Goal: Use online tool/utility: Utilize a website feature to perform a specific function

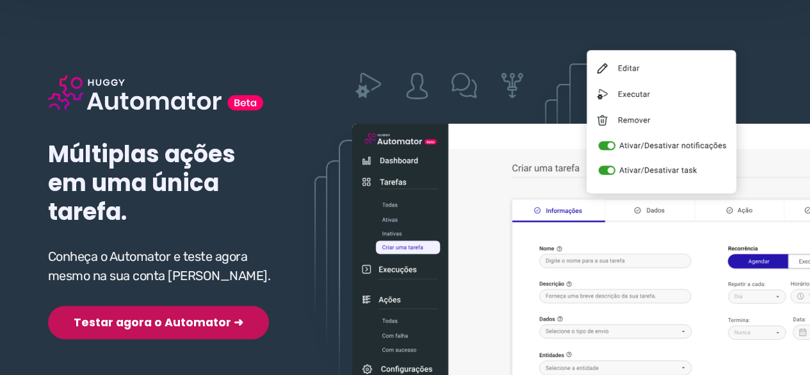
scroll to position [192, 0]
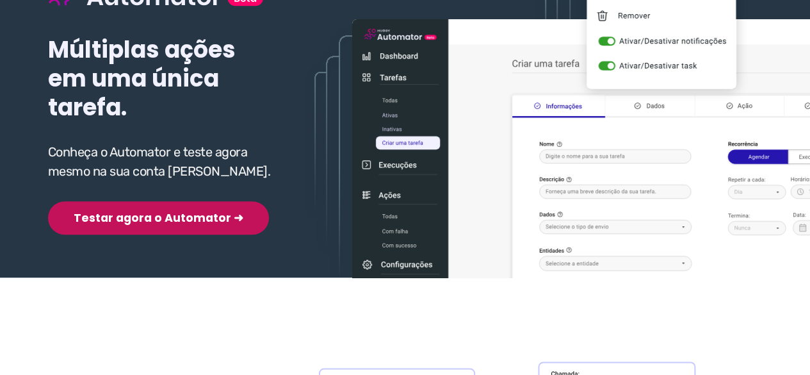
click at [127, 222] on button "Testar agora o Automator ➜" at bounding box center [158, 217] width 221 height 33
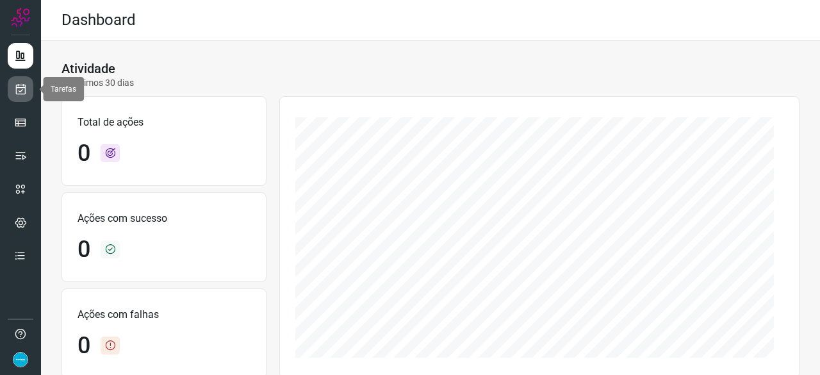
click at [25, 90] on icon at bounding box center [20, 89] width 13 height 13
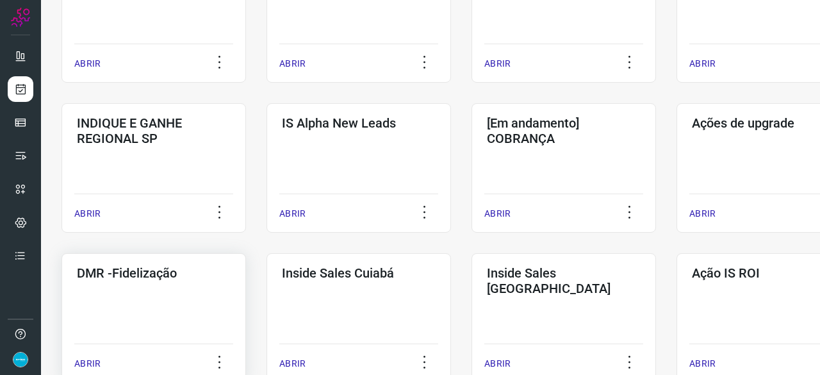
scroll to position [512, 0]
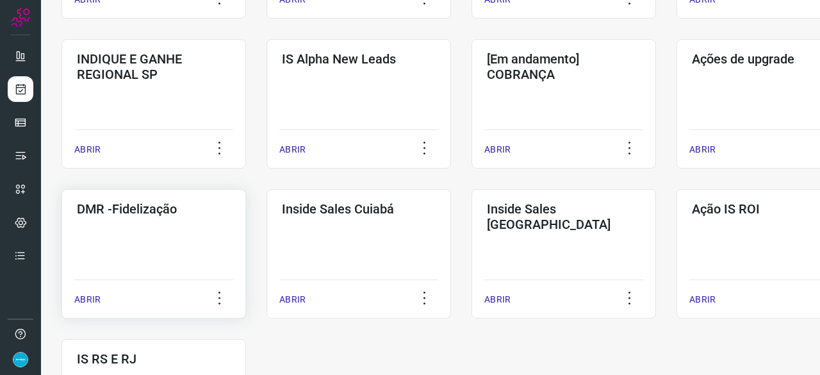
click at [85, 300] on p "ABRIR" at bounding box center [87, 299] width 26 height 13
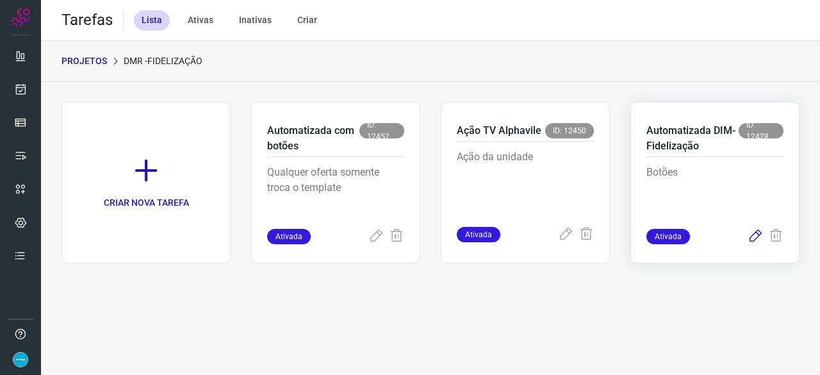
click at [753, 232] on icon at bounding box center [754, 236] width 15 height 15
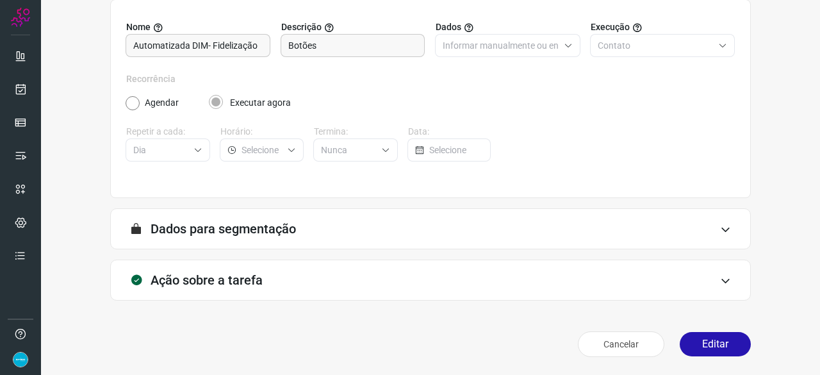
scroll to position [125, 0]
click at [702, 339] on button "Editar" at bounding box center [714, 344] width 71 height 24
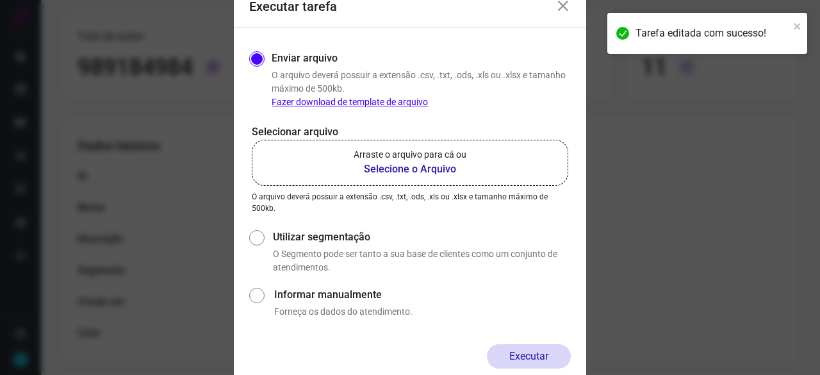
click at [411, 168] on b "Selecione o Arquivo" at bounding box center [409, 168] width 113 height 15
click at [0, 0] on input "Arraste o arquivo para cá ou Selecione o Arquivo" at bounding box center [0, 0] width 0 height 0
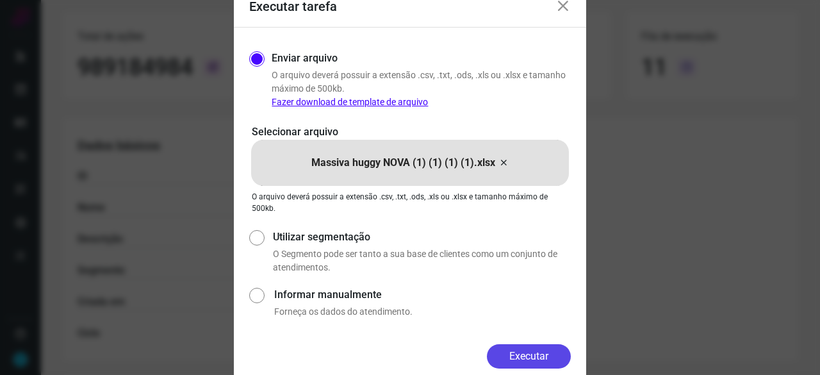
click at [542, 350] on button "Executar" at bounding box center [529, 356] width 84 height 24
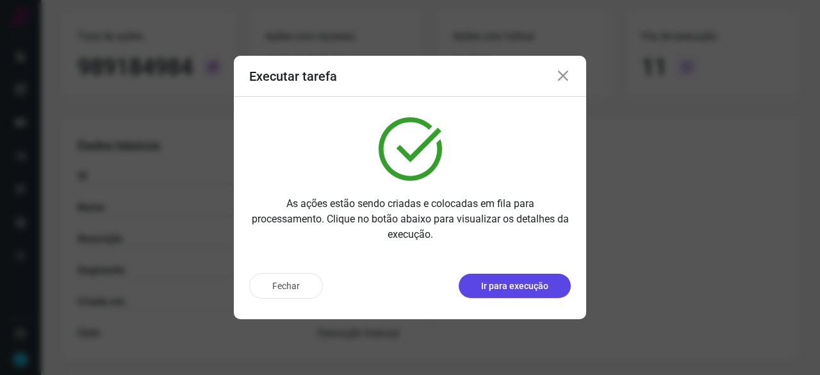
click at [535, 285] on p "Ir para execução" at bounding box center [514, 285] width 67 height 13
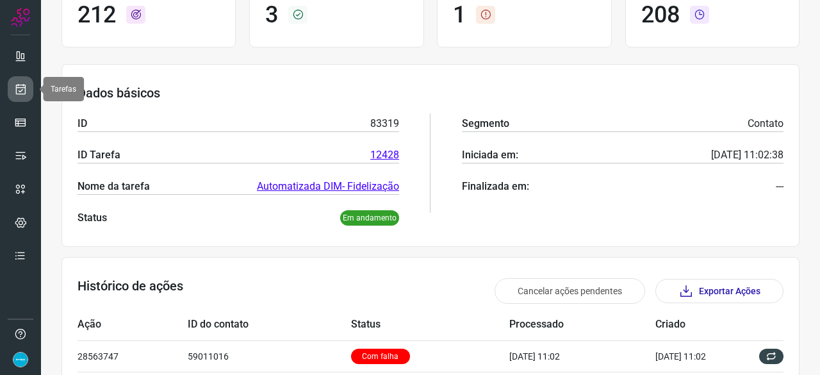
click at [25, 90] on icon at bounding box center [20, 89] width 13 height 13
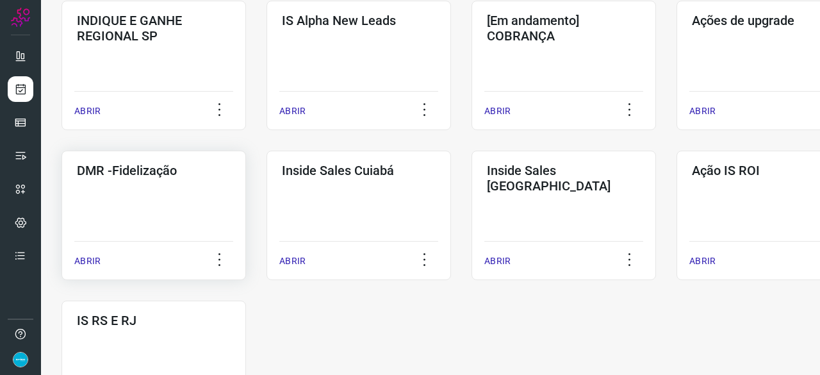
click at [81, 255] on p "ABRIR" at bounding box center [87, 260] width 26 height 13
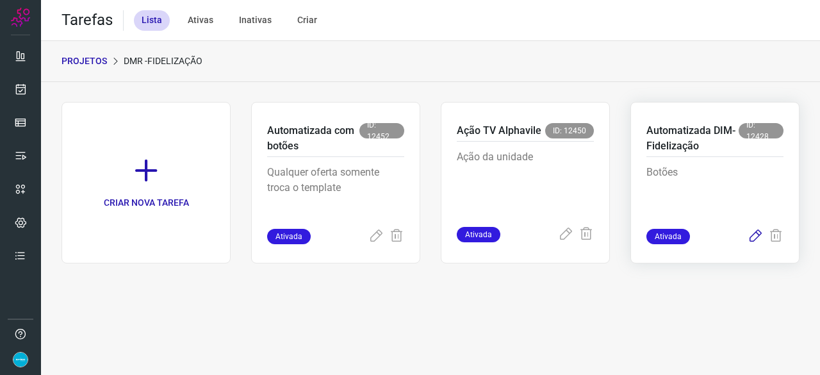
click at [757, 234] on icon at bounding box center [754, 236] width 15 height 15
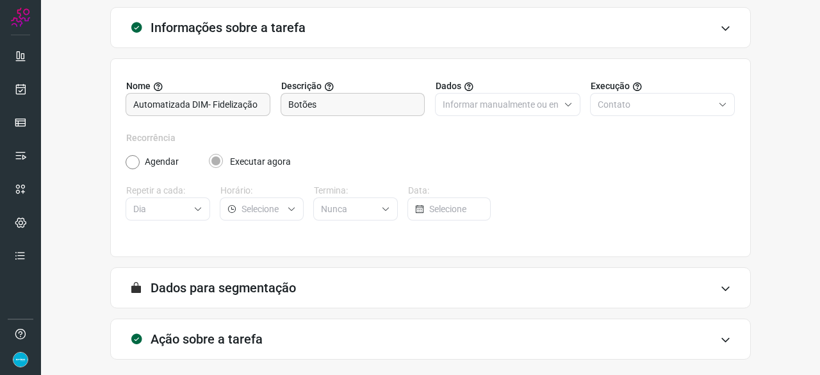
scroll to position [125, 0]
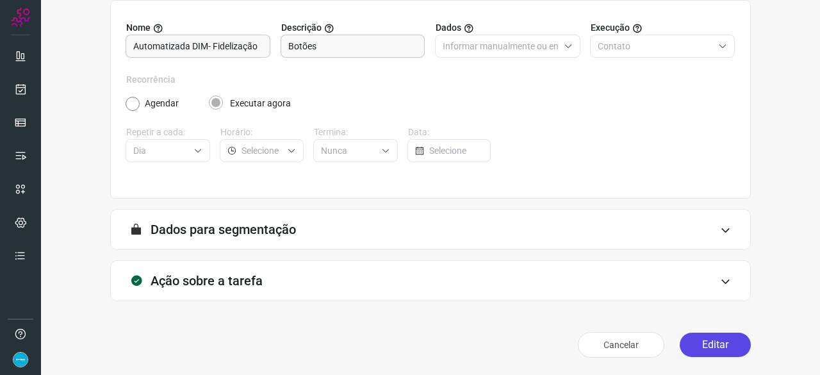
click at [711, 346] on button "Editar" at bounding box center [714, 344] width 71 height 24
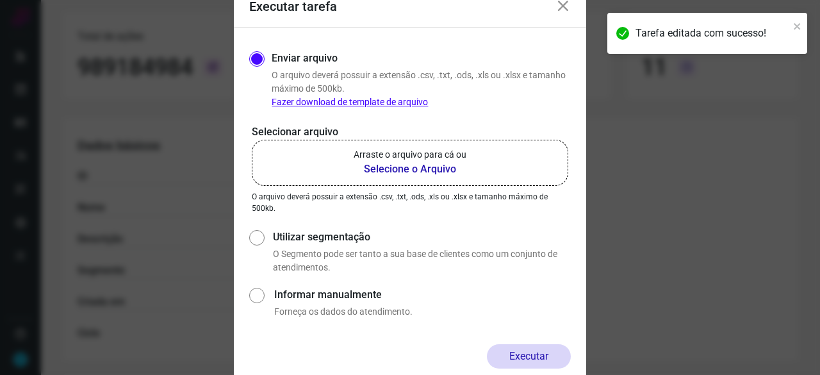
click at [405, 170] on b "Selecione o Arquivo" at bounding box center [409, 168] width 113 height 15
click at [0, 0] on input "Arraste o arquivo para cá ou Selecione o Arquivo" at bounding box center [0, 0] width 0 height 0
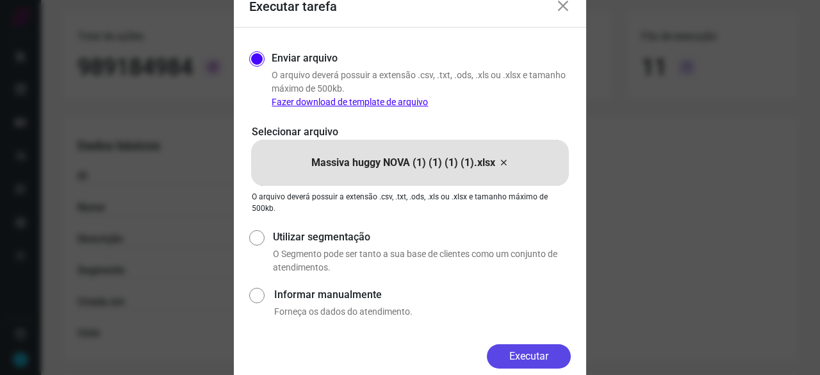
click at [556, 362] on button "Executar" at bounding box center [529, 356] width 84 height 24
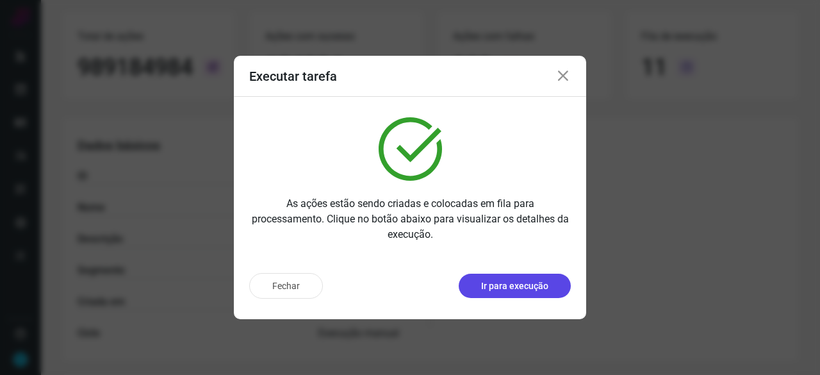
click at [498, 289] on p "Ir para execução" at bounding box center [514, 285] width 67 height 13
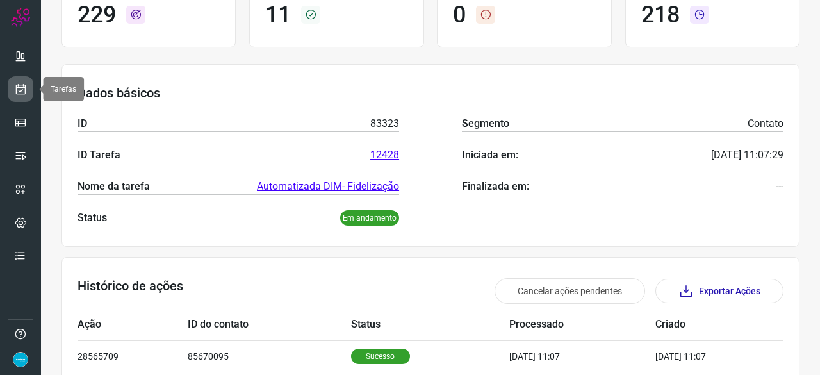
click at [26, 86] on icon at bounding box center [20, 89] width 13 height 13
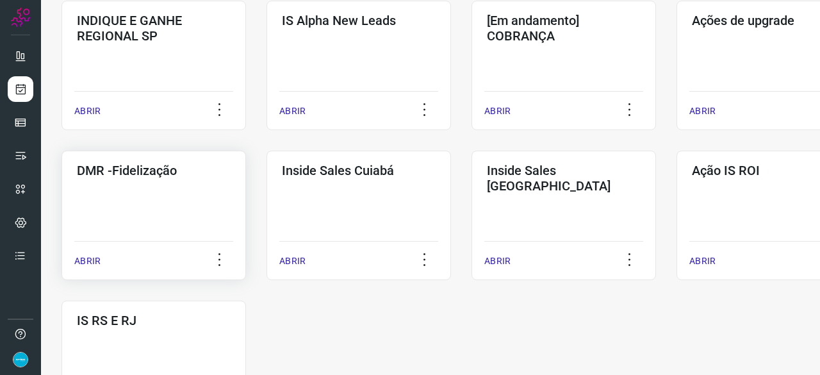
click at [96, 261] on p "ABRIR" at bounding box center [87, 260] width 26 height 13
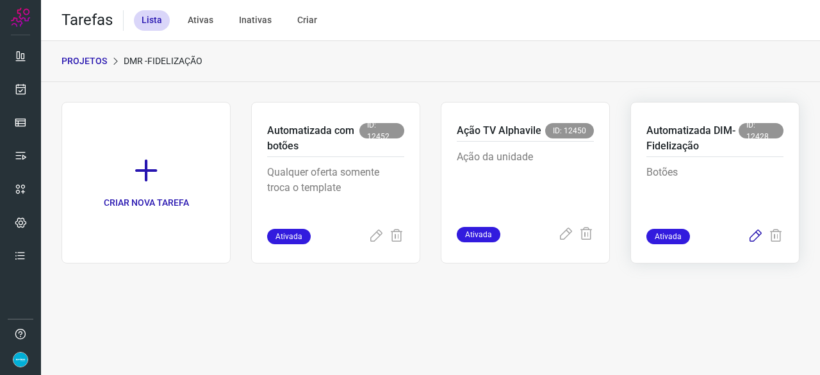
click at [754, 235] on icon at bounding box center [754, 236] width 15 height 15
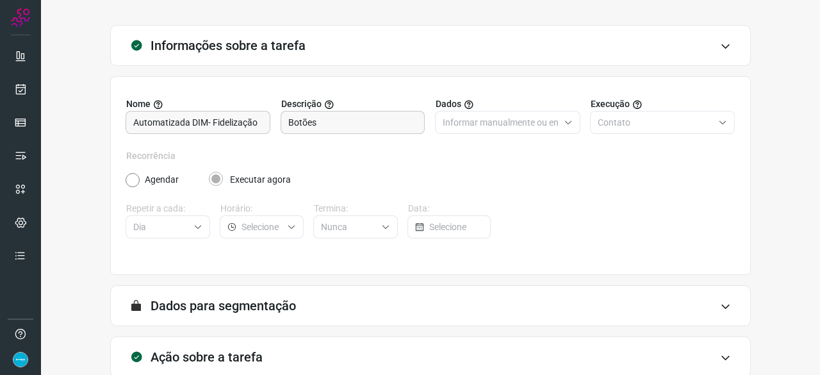
scroll to position [125, 0]
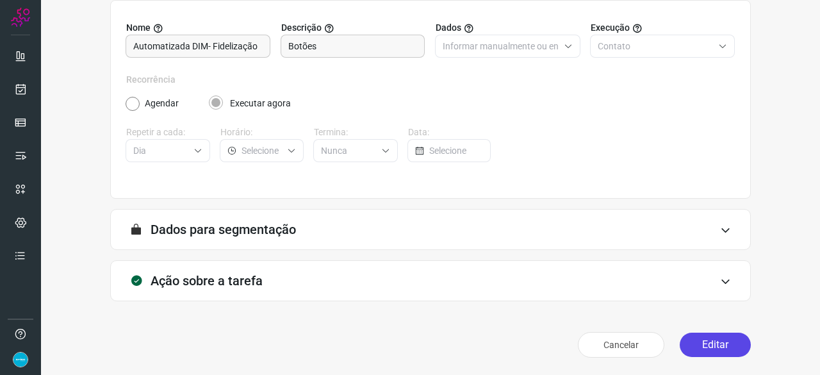
click at [717, 345] on button "Editar" at bounding box center [714, 344] width 71 height 24
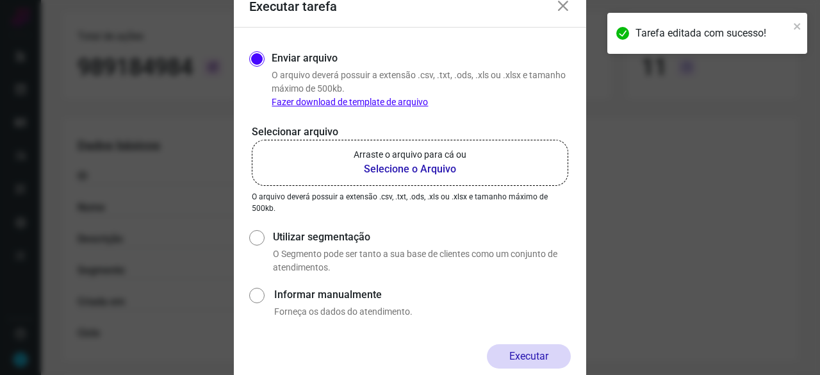
click at [403, 170] on b "Selecione o Arquivo" at bounding box center [409, 168] width 113 height 15
click at [0, 0] on input "Arraste o arquivo para cá ou Selecione o Arquivo" at bounding box center [0, 0] width 0 height 0
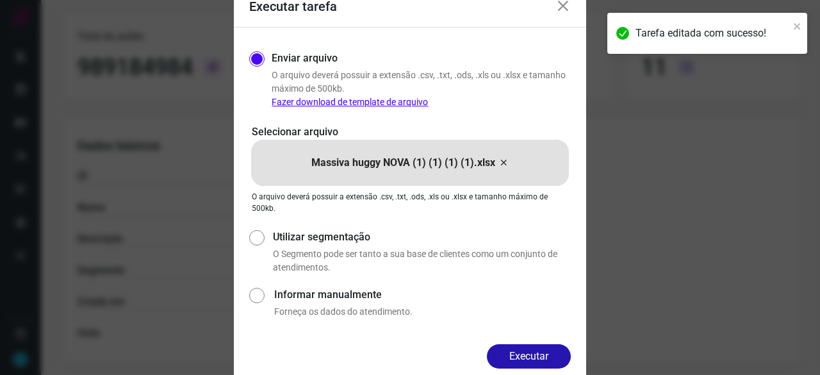
drag, startPoint x: 535, startPoint y: 350, endPoint x: 560, endPoint y: 353, distance: 24.5
click at [535, 349] on button "Executar" at bounding box center [529, 356] width 84 height 24
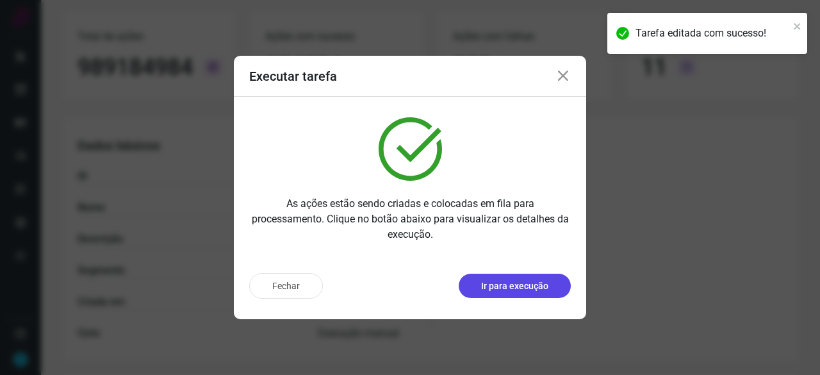
click at [535, 284] on p "Ir para execução" at bounding box center [514, 285] width 67 height 13
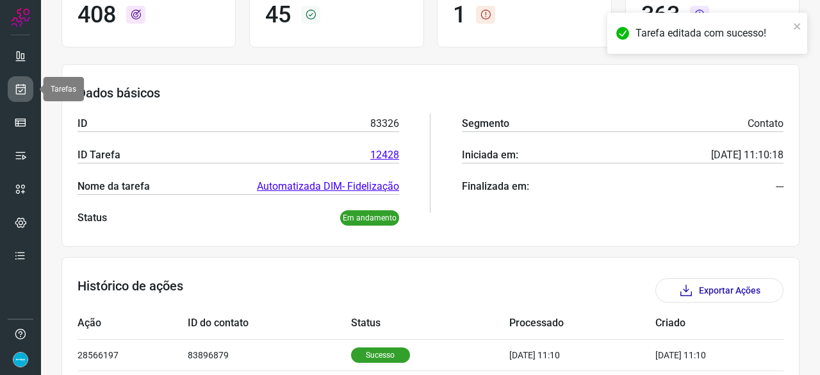
click at [26, 90] on icon at bounding box center [20, 89] width 13 height 13
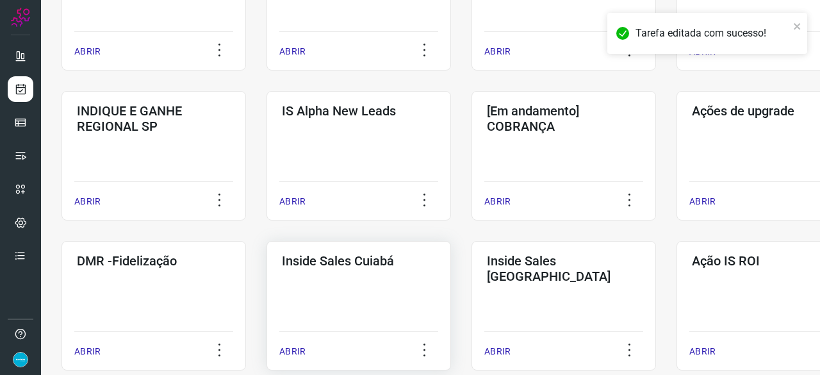
scroll to position [551, 0]
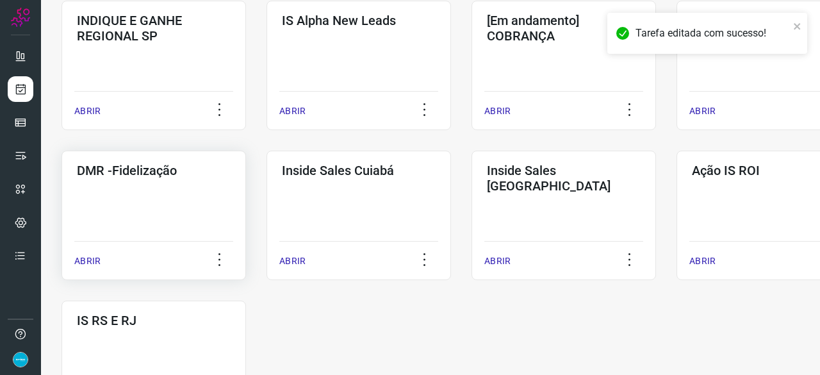
click at [90, 260] on p "ABRIR" at bounding box center [87, 260] width 26 height 13
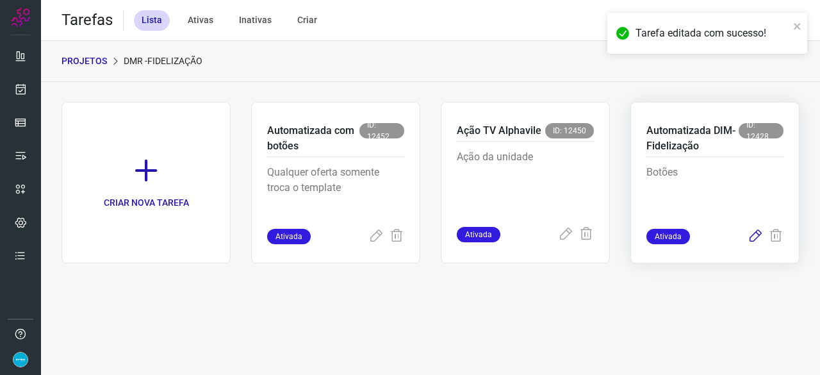
click at [756, 234] on icon at bounding box center [754, 236] width 15 height 15
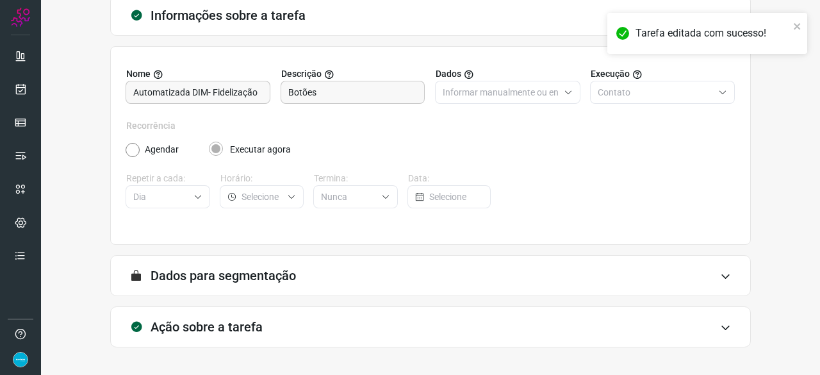
scroll to position [125, 0]
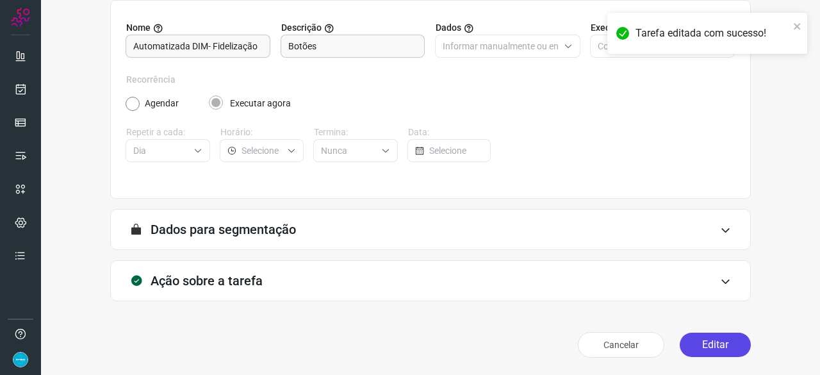
click at [694, 337] on button "Editar" at bounding box center [714, 344] width 71 height 24
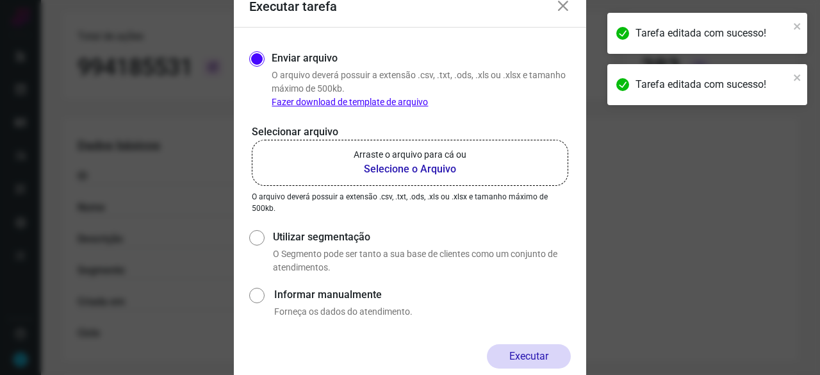
click at [392, 171] on b "Selecione o Arquivo" at bounding box center [409, 168] width 113 height 15
click at [0, 0] on input "Arraste o arquivo para cá ou Selecione o Arquivo" at bounding box center [0, 0] width 0 height 0
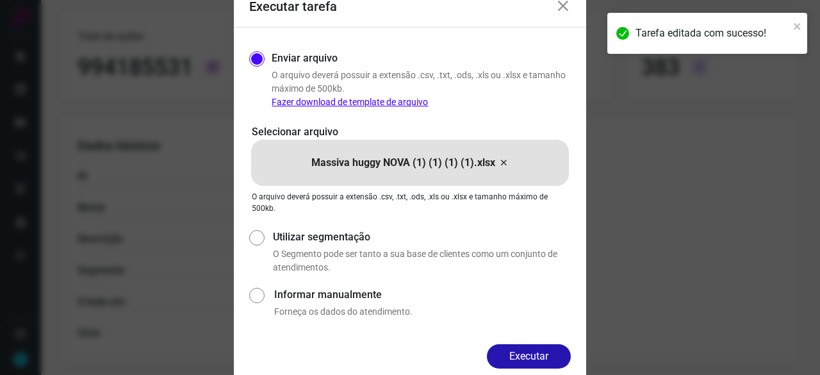
click at [558, 355] on button "Executar" at bounding box center [529, 356] width 84 height 24
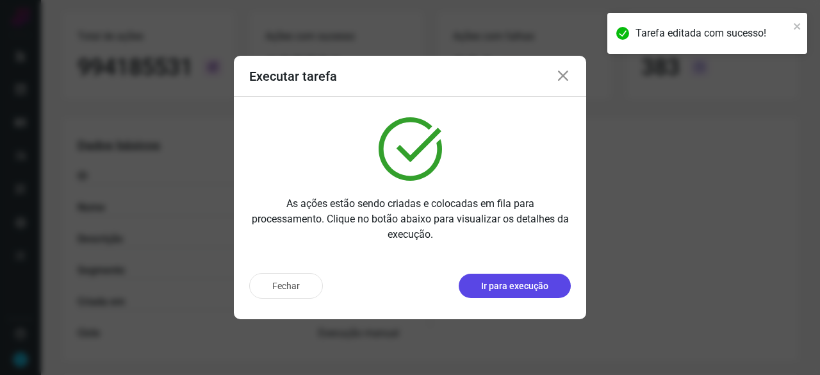
click at [497, 287] on p "Ir para execução" at bounding box center [514, 285] width 67 height 13
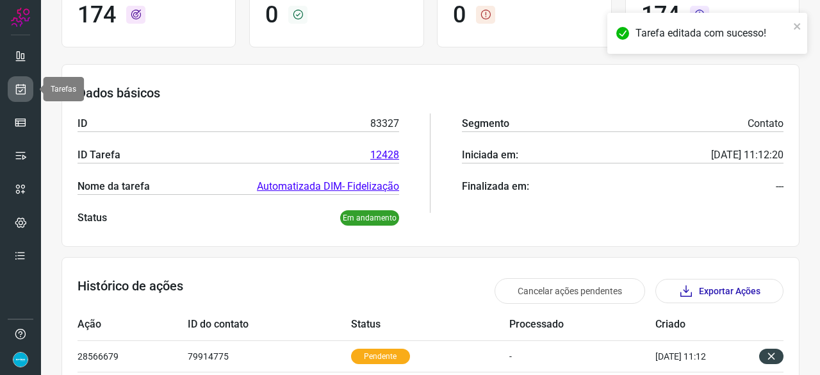
click at [20, 86] on icon at bounding box center [20, 89] width 13 height 13
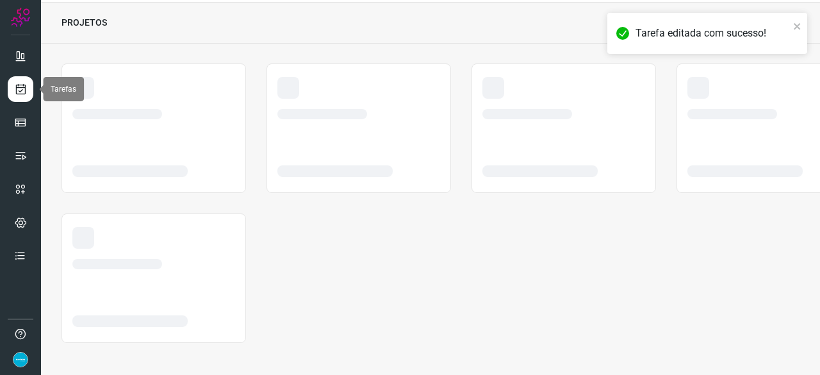
scroll to position [38, 0]
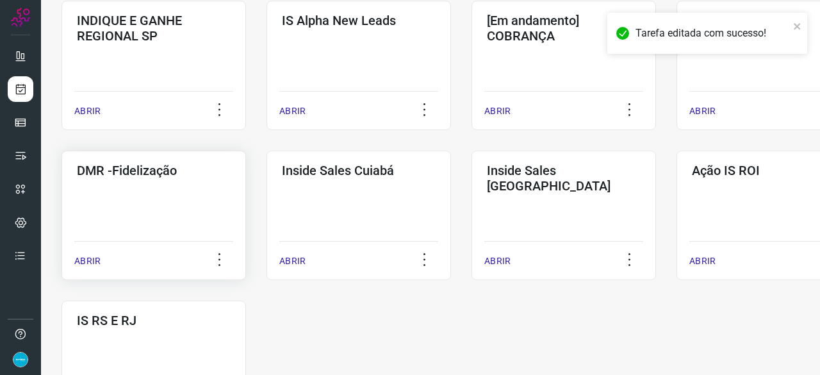
click at [99, 257] on p "ABRIR" at bounding box center [87, 260] width 26 height 13
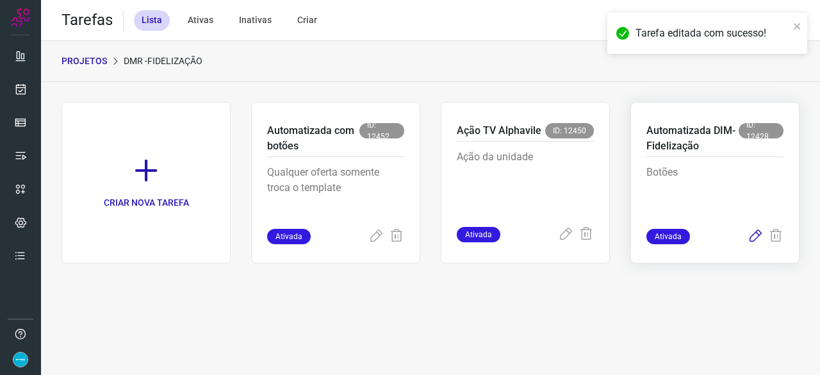
click at [756, 238] on icon at bounding box center [754, 236] width 15 height 15
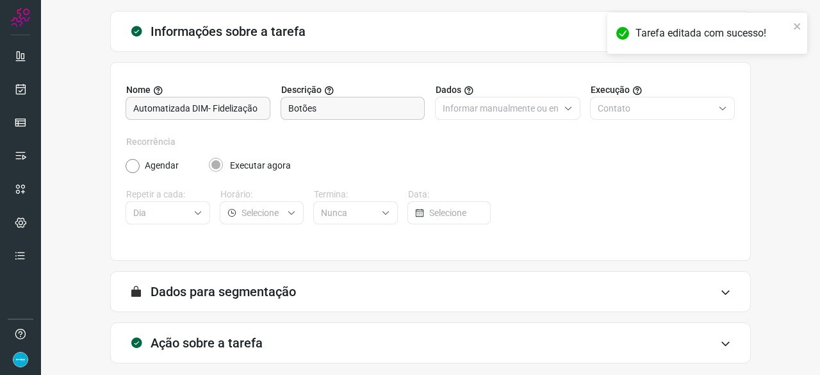
scroll to position [125, 0]
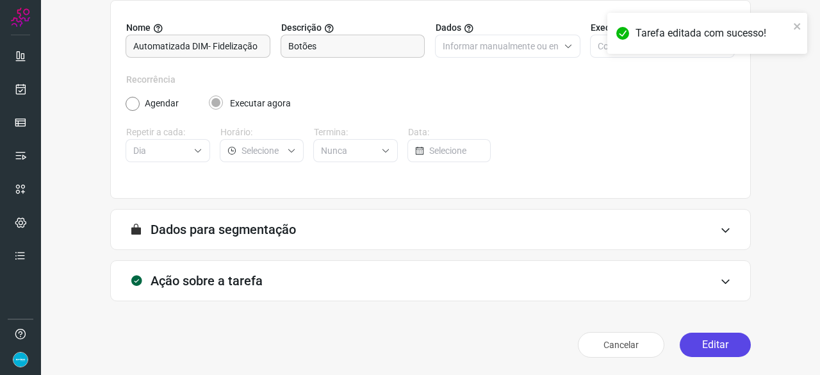
click at [717, 342] on button "Editar" at bounding box center [714, 344] width 71 height 24
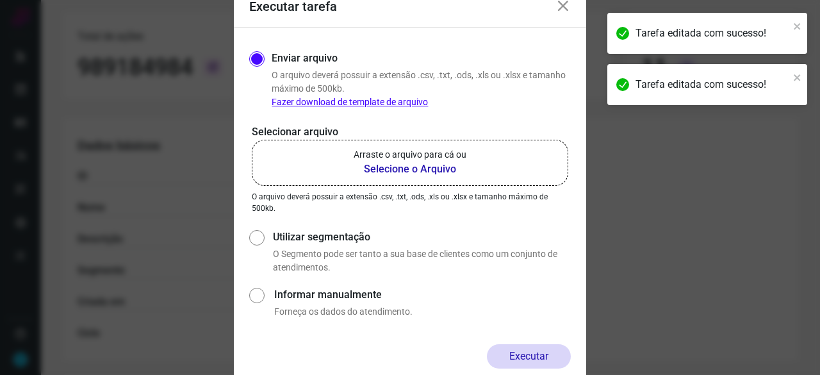
click at [418, 173] on b "Selecione o Arquivo" at bounding box center [409, 168] width 113 height 15
click at [0, 0] on input "Arraste o arquivo para cá ou Selecione o Arquivo" at bounding box center [0, 0] width 0 height 0
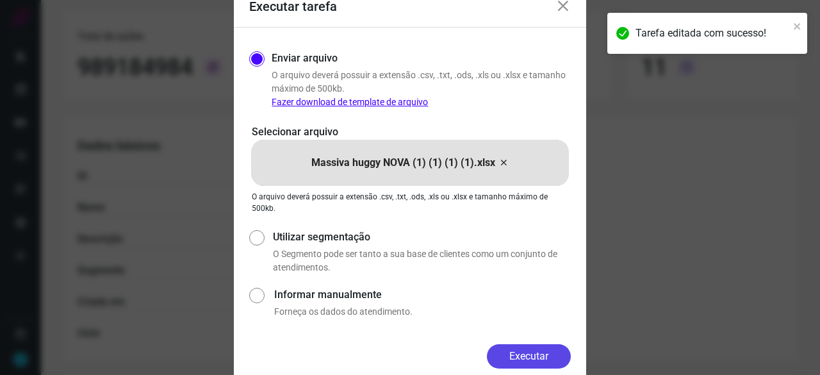
click at [511, 355] on button "Executar" at bounding box center [529, 356] width 84 height 24
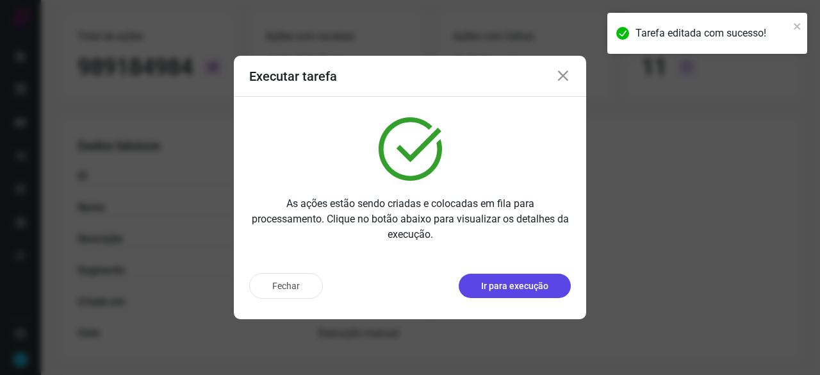
click at [505, 282] on p "Ir para execução" at bounding box center [514, 285] width 67 height 13
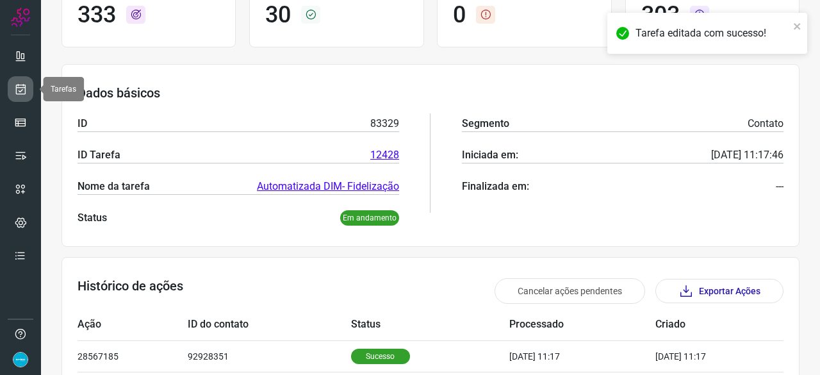
click at [25, 89] on icon at bounding box center [20, 89] width 13 height 13
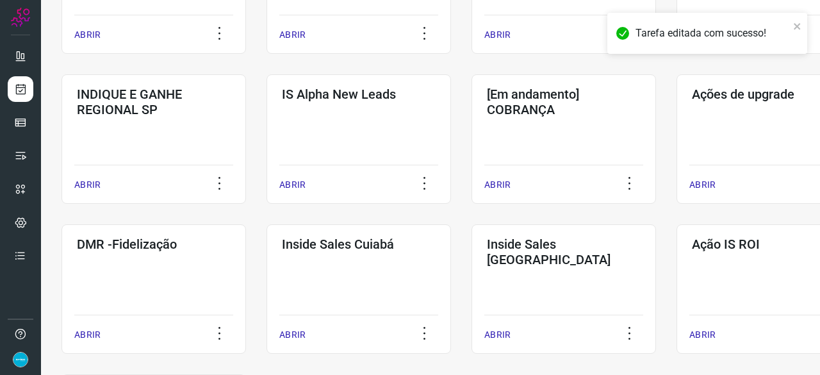
scroll to position [551, 0]
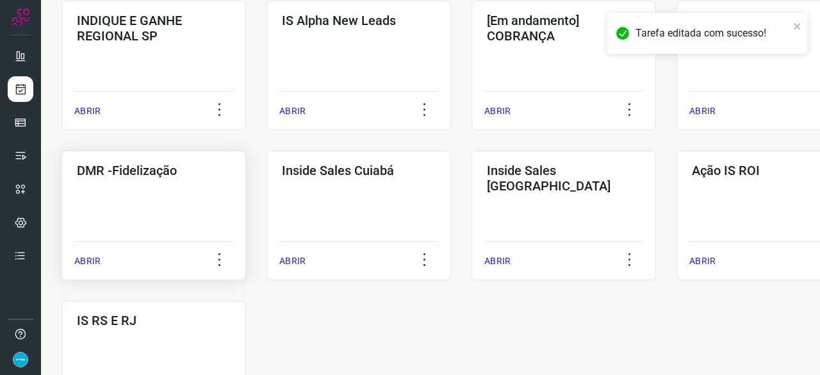
click at [83, 262] on p "ABRIR" at bounding box center [87, 260] width 26 height 13
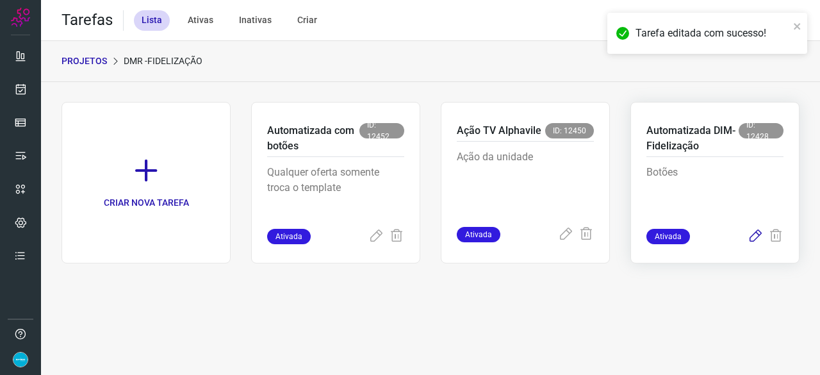
click at [758, 233] on icon at bounding box center [754, 236] width 15 height 15
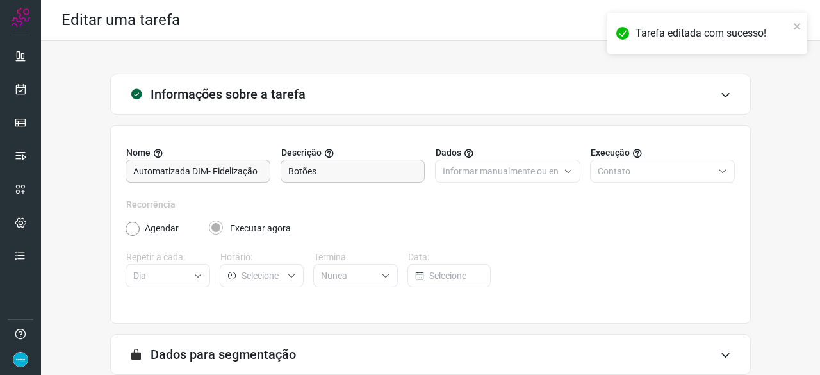
scroll to position [125, 0]
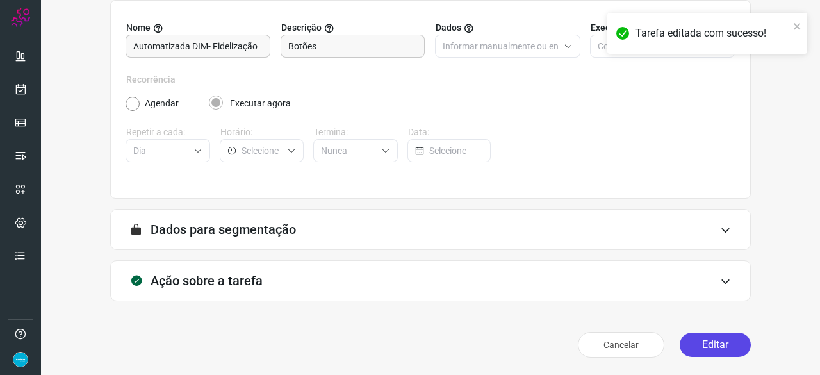
click at [728, 337] on button "Editar" at bounding box center [714, 344] width 71 height 24
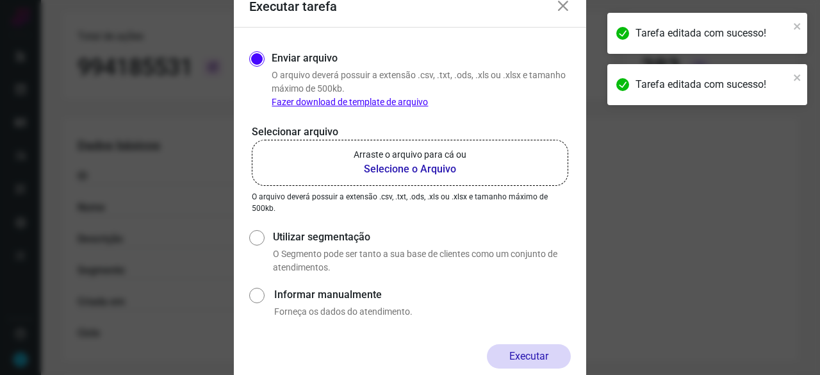
click at [392, 173] on b "Selecione o Arquivo" at bounding box center [409, 168] width 113 height 15
click at [0, 0] on input "Arraste o arquivo para cá ou Selecione o Arquivo" at bounding box center [0, 0] width 0 height 0
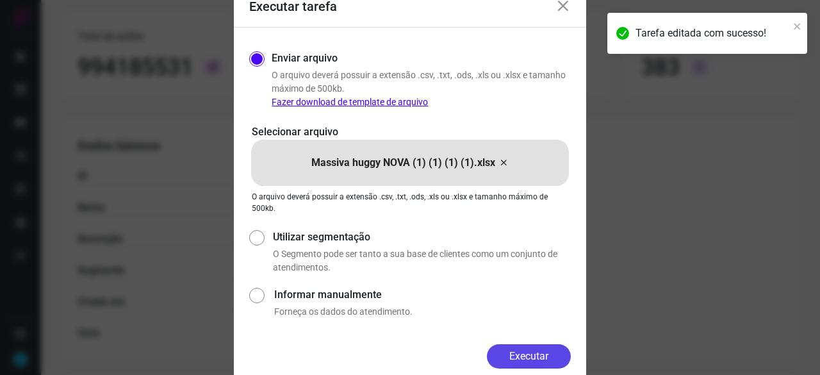
click at [535, 358] on button "Executar" at bounding box center [529, 356] width 84 height 24
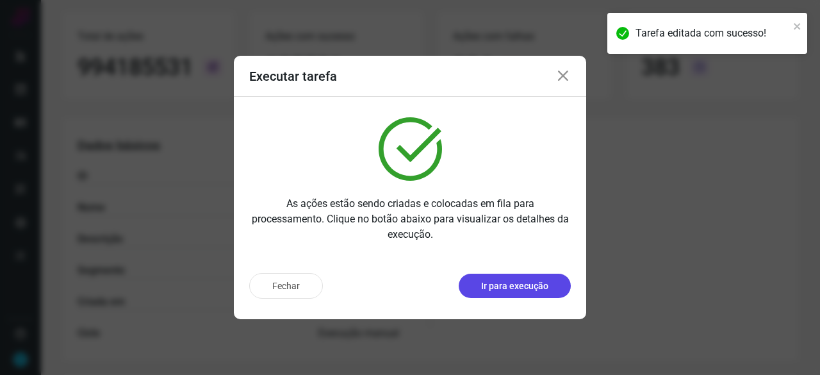
click at [513, 287] on p "Ir para execução" at bounding box center [514, 285] width 67 height 13
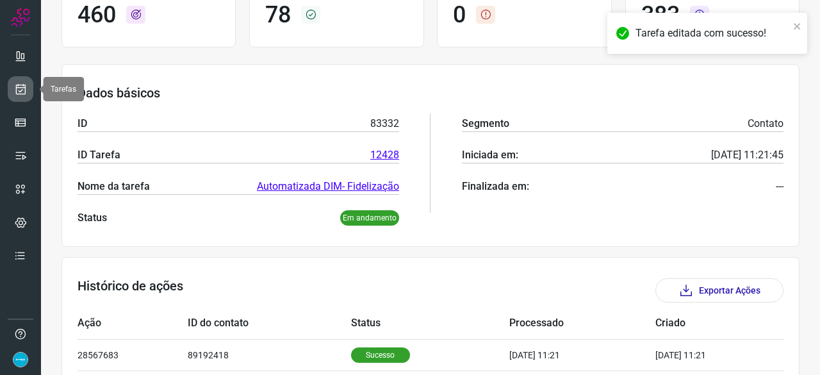
click at [18, 88] on icon at bounding box center [20, 89] width 13 height 13
